Goal: Task Accomplishment & Management: Use online tool/utility

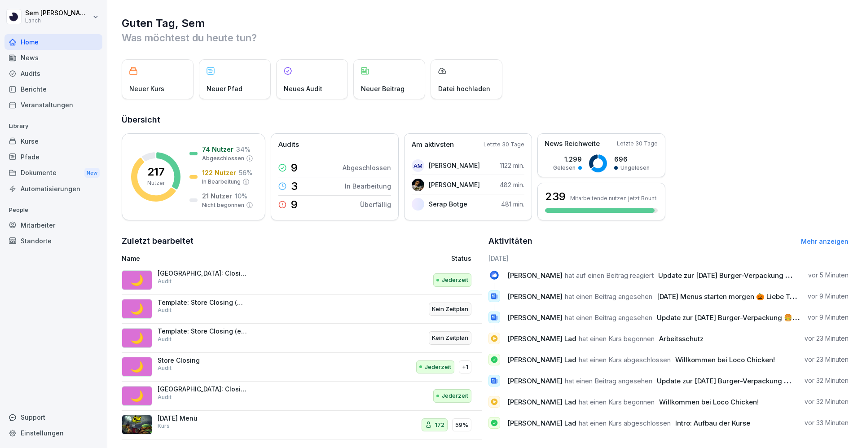
scroll to position [18, 0]
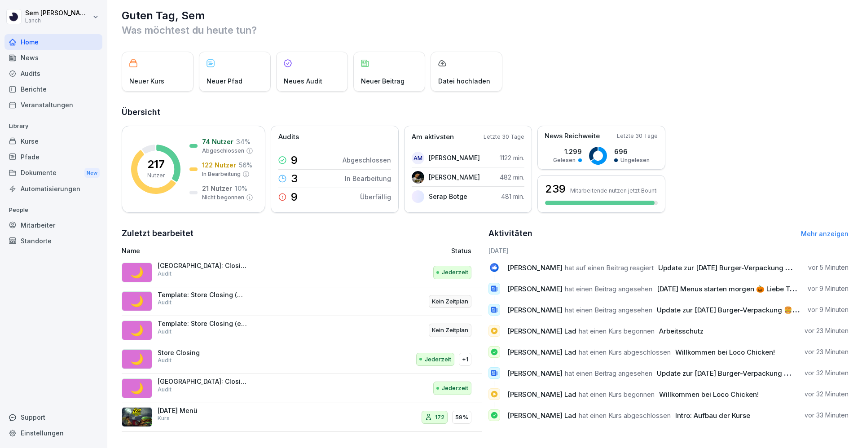
click at [71, 69] on div "Audits" at bounding box center [53, 74] width 98 height 16
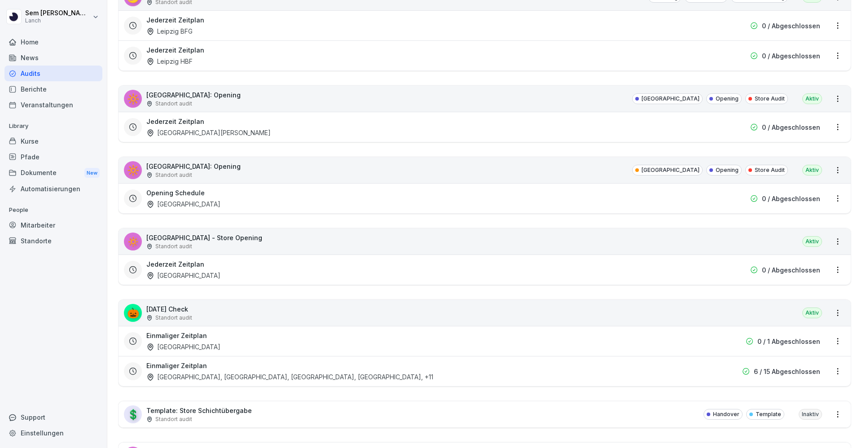
scroll to position [2086, 0]
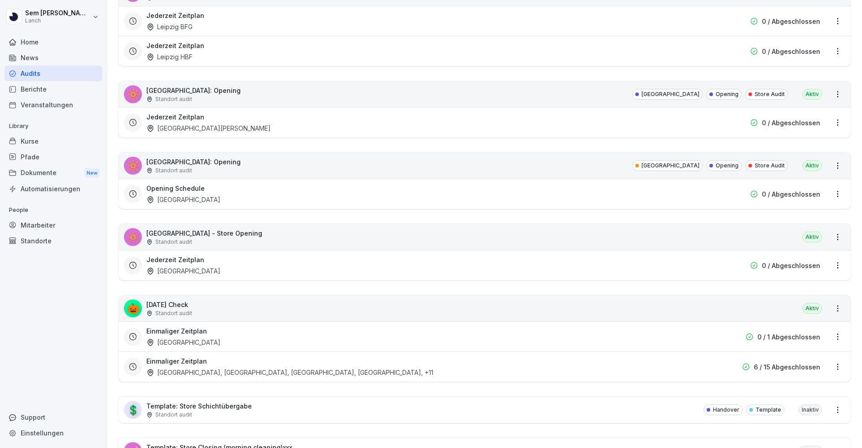
click at [238, 367] on div "Einmaliger Zeitplan Dortmund, Düsseldorf Altstadt, Bremen, Hannover , +11" at bounding box center [426, 366] width 561 height 21
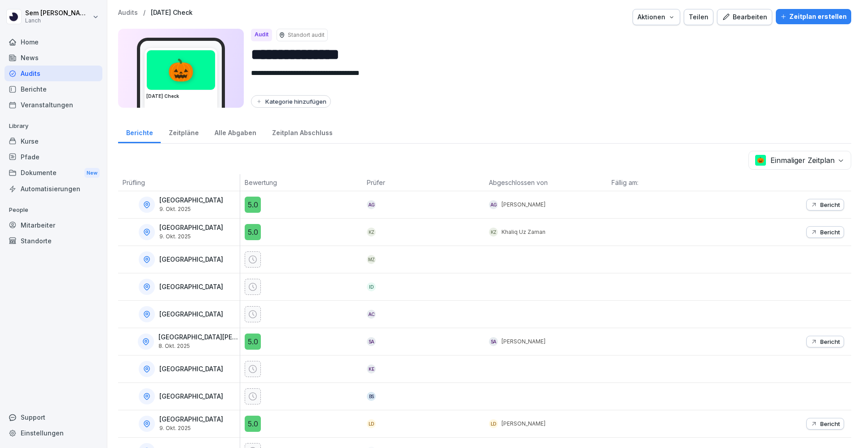
click at [780, 13] on icon "button" at bounding box center [783, 16] width 6 height 6
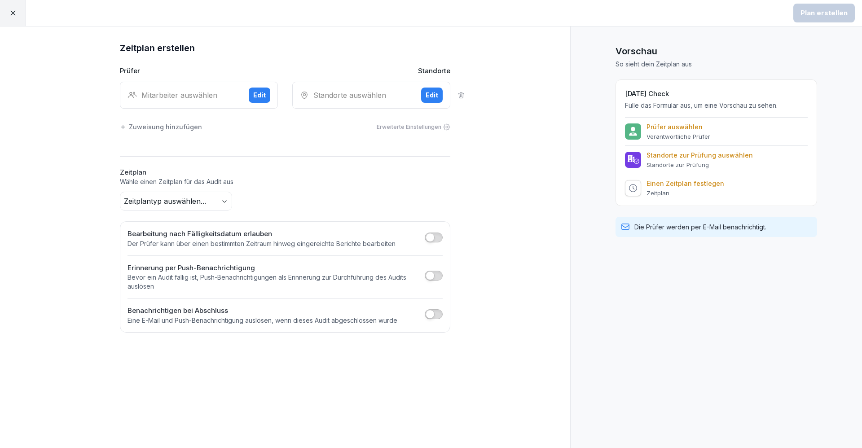
click at [173, 92] on div "Mitarbeiter auswählen" at bounding box center [184, 95] width 114 height 11
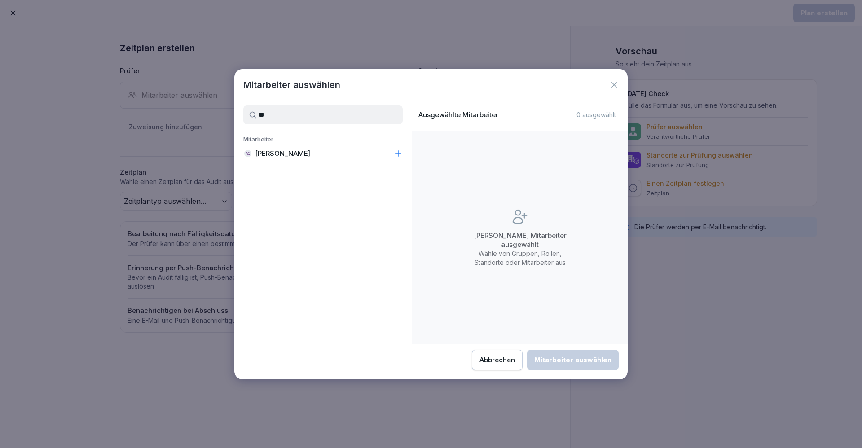
type input "*"
type input "***"
click at [316, 181] on div "Chiara Palmeri" at bounding box center [322, 188] width 177 height 16
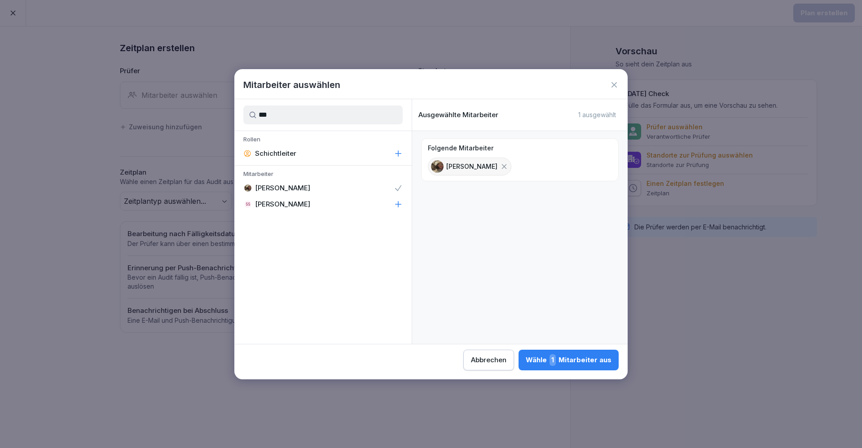
click at [548, 359] on div "Wähle 1 Mitarbeiter aus" at bounding box center [568, 360] width 86 height 12
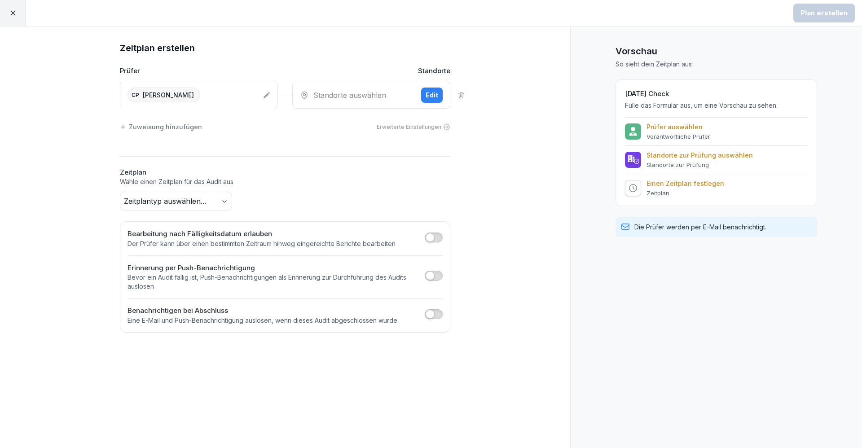
click at [376, 94] on div "Standorte auswählen" at bounding box center [357, 95] width 114 height 11
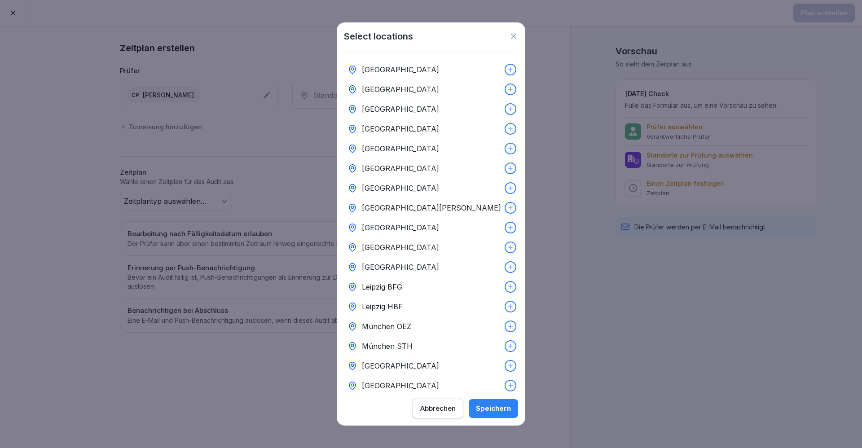
scroll to position [42, 0]
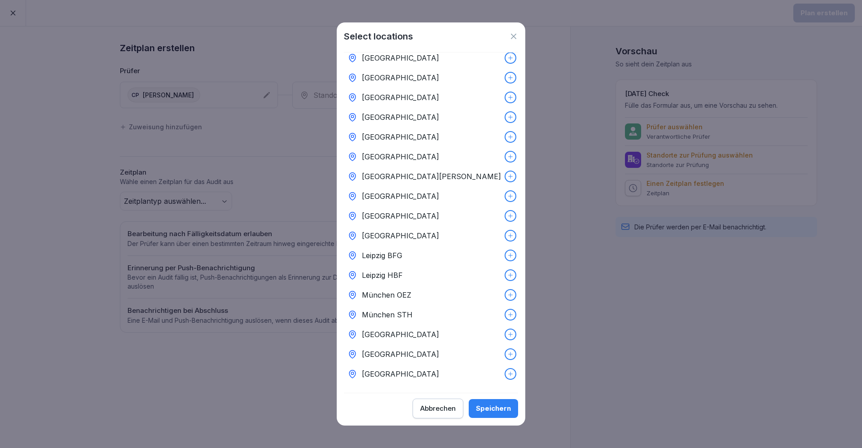
click at [378, 131] on p "[GEOGRAPHIC_DATA]" at bounding box center [400, 136] width 77 height 11
click at [494, 410] on div "Speichern" at bounding box center [493, 408] width 35 height 10
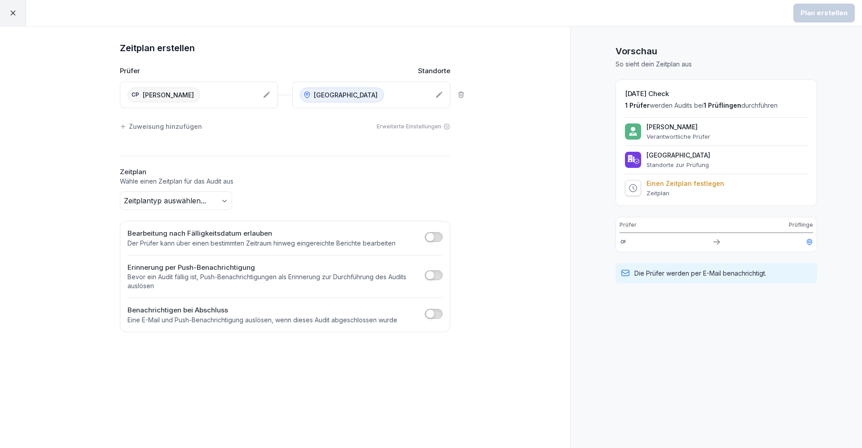
click at [210, 204] on body "Plan erstellen Zeitplan erstellen Prüfer Standorte CP Chiara Palmeri Dortmund Z…" at bounding box center [431, 224] width 862 height 448
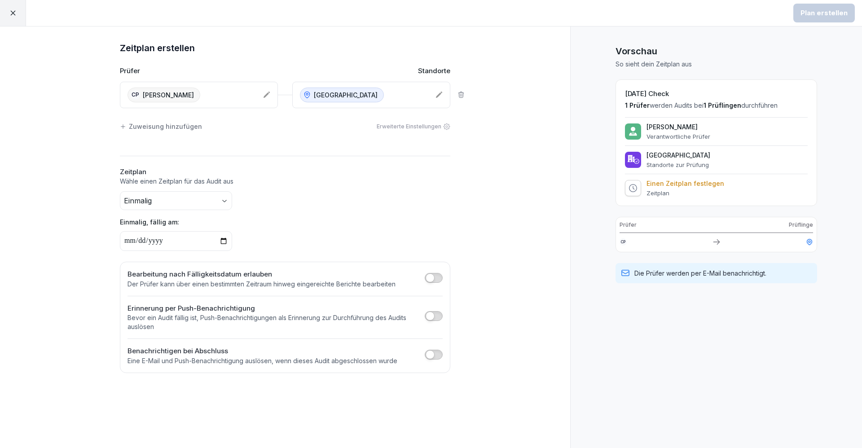
click at [221, 244] on input "date" at bounding box center [176, 241] width 112 height 20
type input "**********"
click at [817, 15] on div "Plan erstellen" at bounding box center [823, 13] width 47 height 10
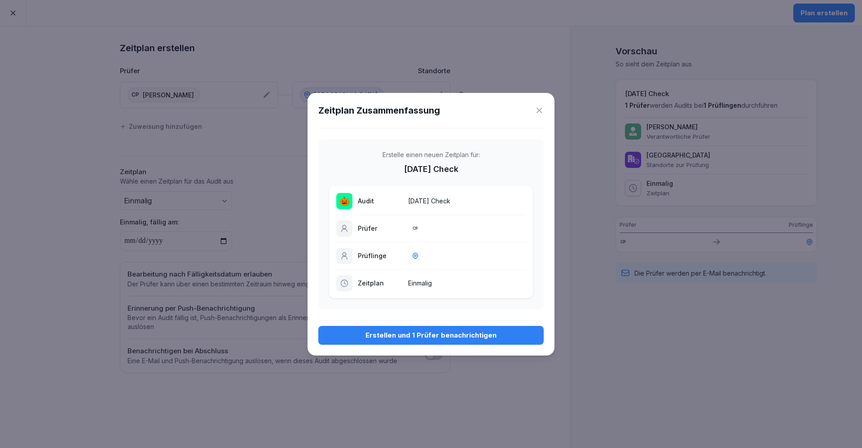
click at [453, 341] on button "Erstellen und 1 Prüfer benachrichtigen" at bounding box center [430, 335] width 225 height 19
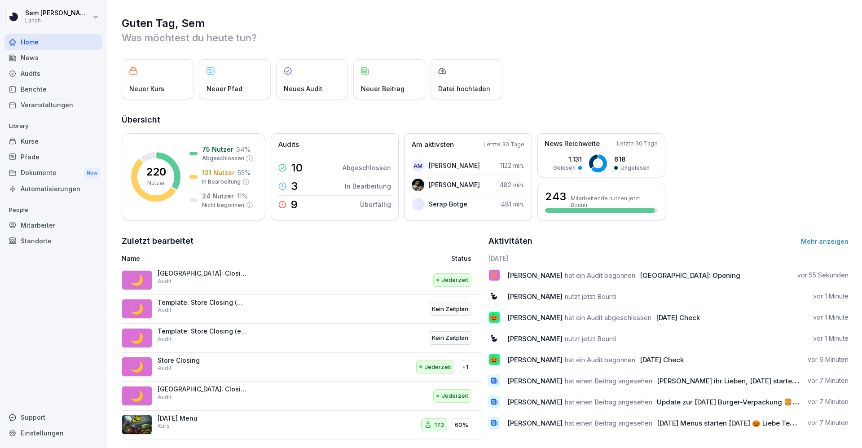
click at [61, 15] on html "[PERSON_NAME] Lanch Home News Audits Berichte Veranstaltungen Library Kurse Pfa…" at bounding box center [431, 224] width 862 height 448
click at [45, 237] on div "Standorte" at bounding box center [53, 241] width 98 height 16
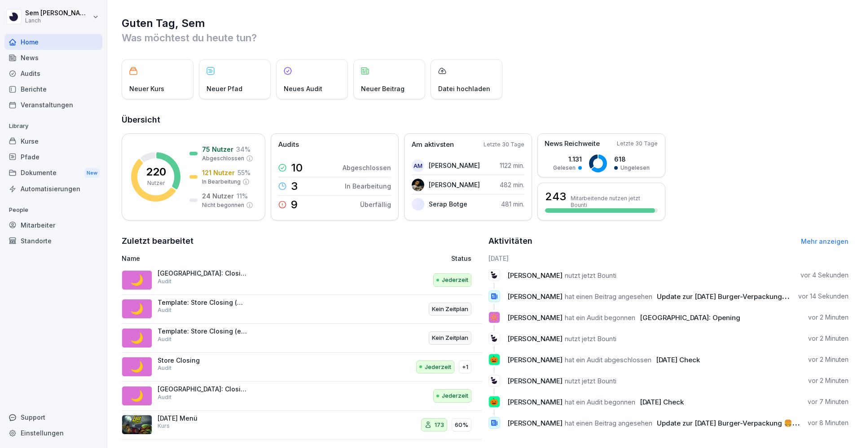
click at [707, 184] on div "220 Nutzer 75 Nutzer 34 % Abgeschlossen 121 Nutzer 55 % In Bearbeitung 24 Nutze…" at bounding box center [485, 176] width 726 height 87
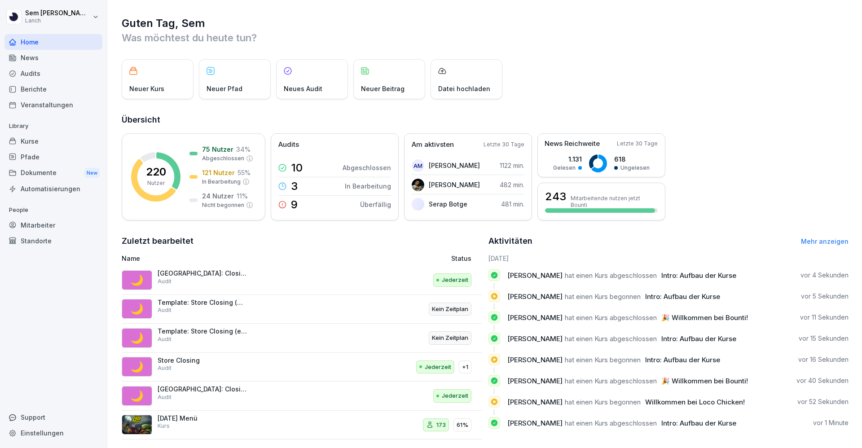
click at [459, 19] on h1 "Guten Tag, Sem" at bounding box center [485, 23] width 726 height 14
